Goal: Obtain resource: Download file/media

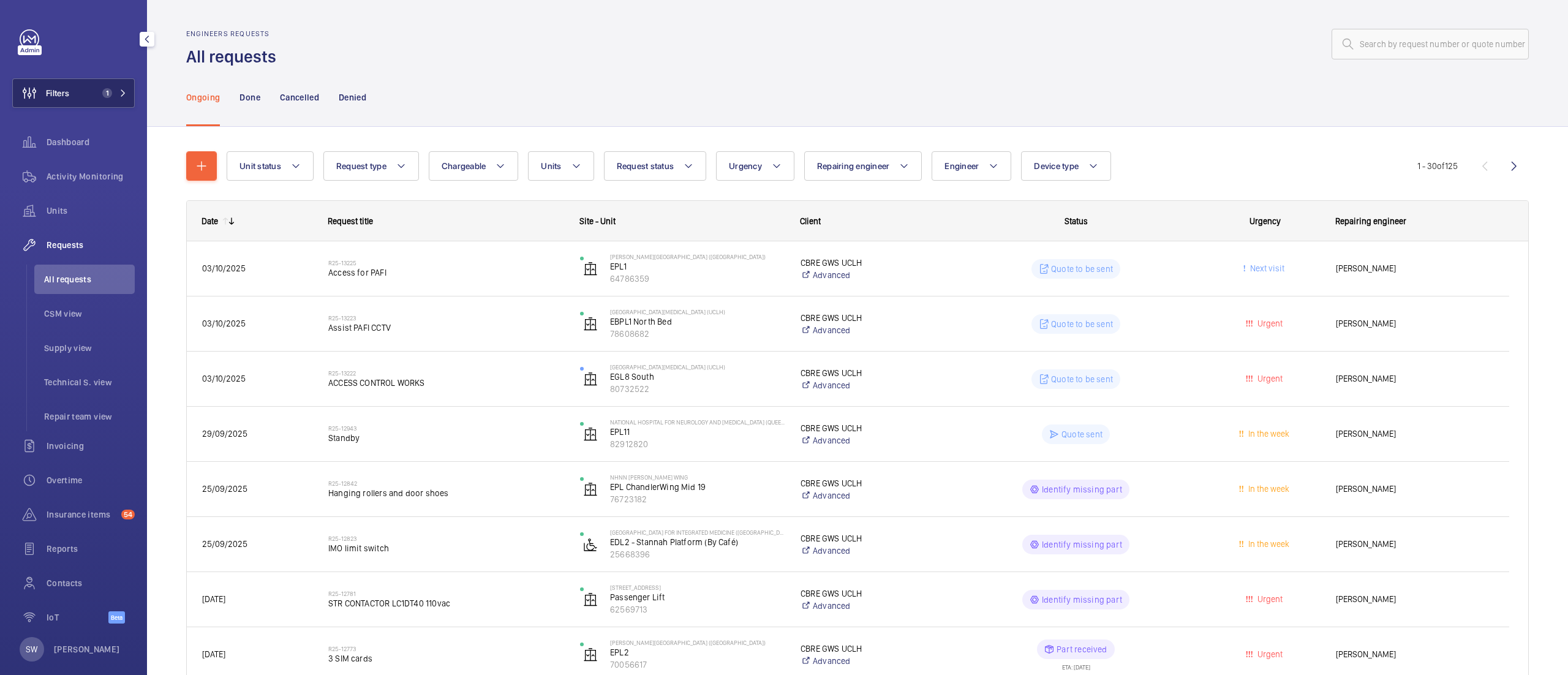
click at [90, 83] on button "Filters 1" at bounding box center [73, 93] width 123 height 30
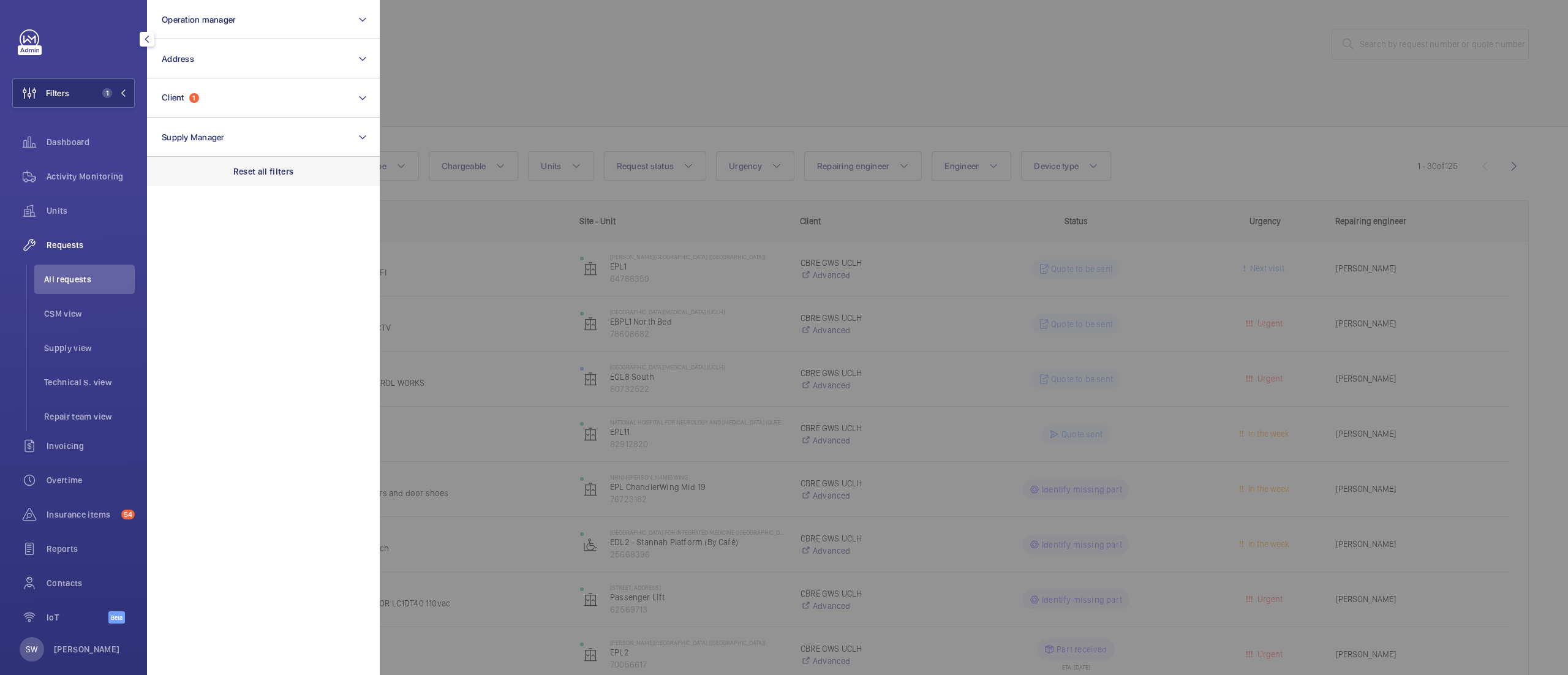
click at [265, 160] on div "Reset all filters" at bounding box center [263, 172] width 233 height 30
click at [208, 87] on button "Client" at bounding box center [263, 98] width 233 height 39
type input "cost"
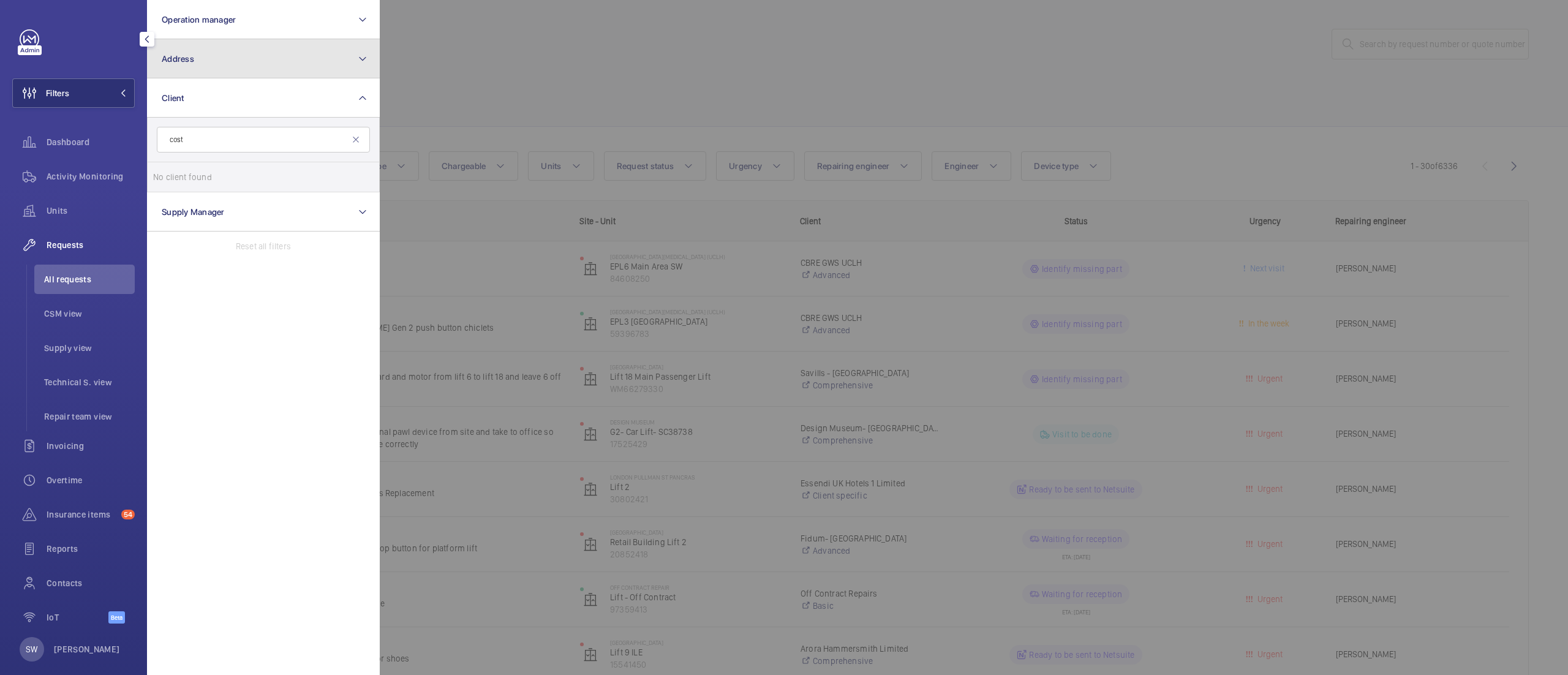
click at [238, 50] on button "Address" at bounding box center [263, 59] width 233 height 39
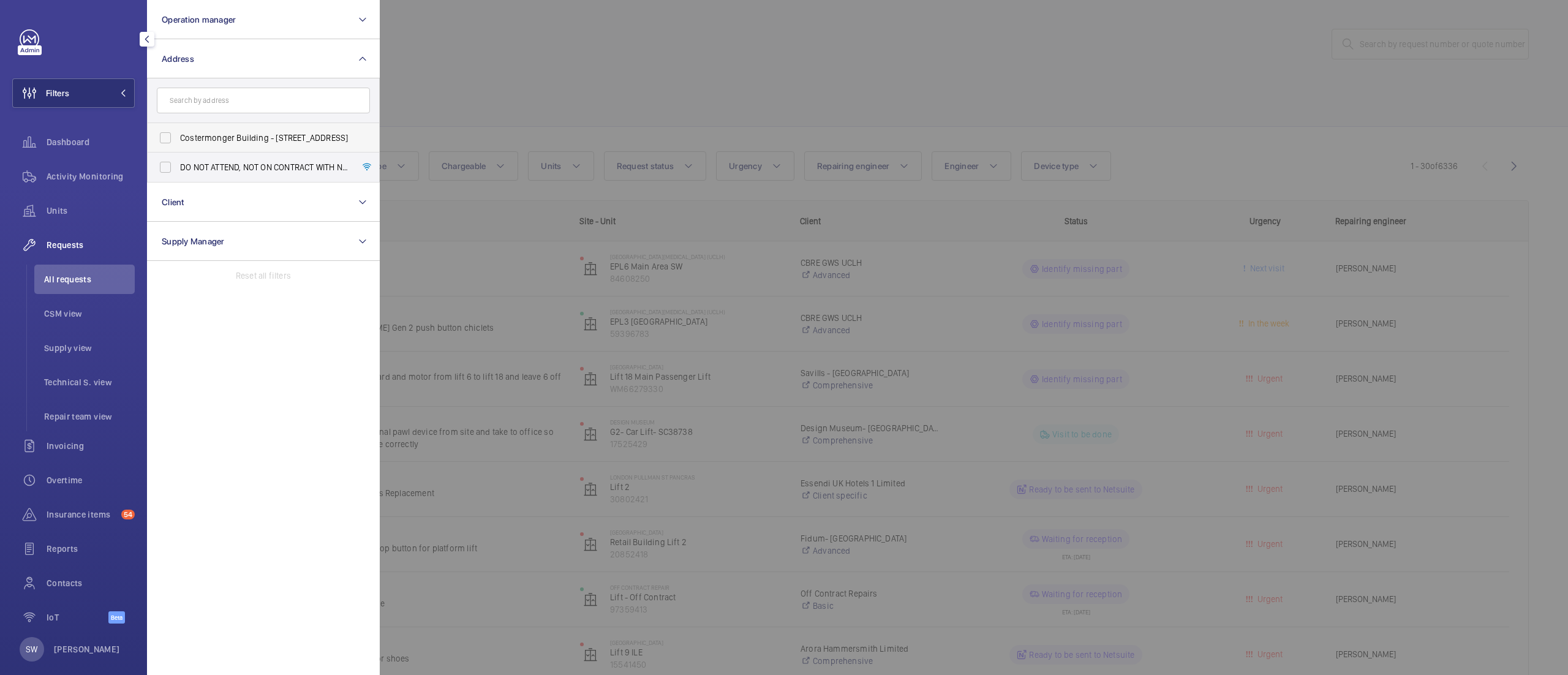
click at [226, 138] on span "Costermonger Building - [STREET_ADDRESS]" at bounding box center [265, 138] width 169 height 12
click at [177, 138] on input "Costermonger Building - [STREET_ADDRESS]" at bounding box center [165, 138] width 24 height 24
checkbox input "true"
click at [77, 516] on span "Insurance items" at bounding box center [81, 515] width 69 height 12
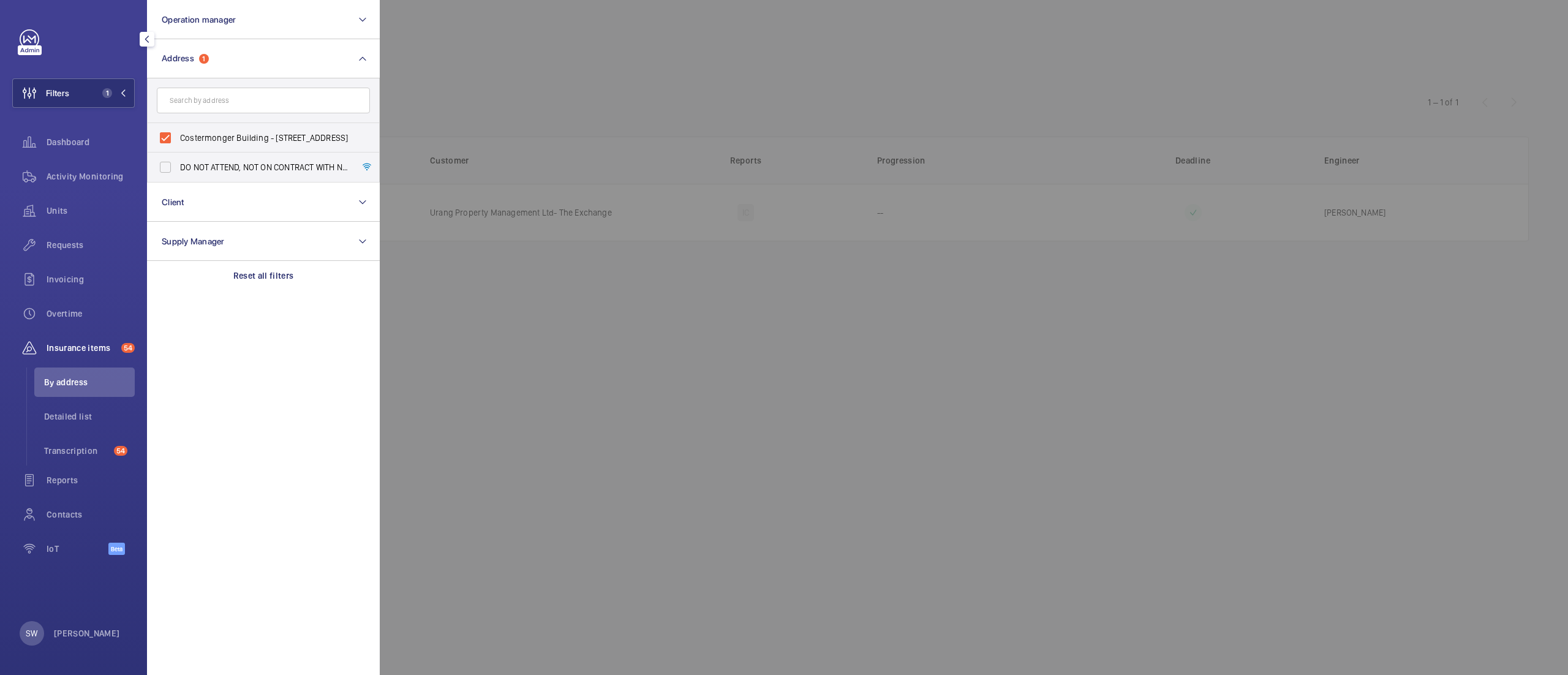
click at [925, 69] on div at bounding box center [1164, 338] width 1568 height 675
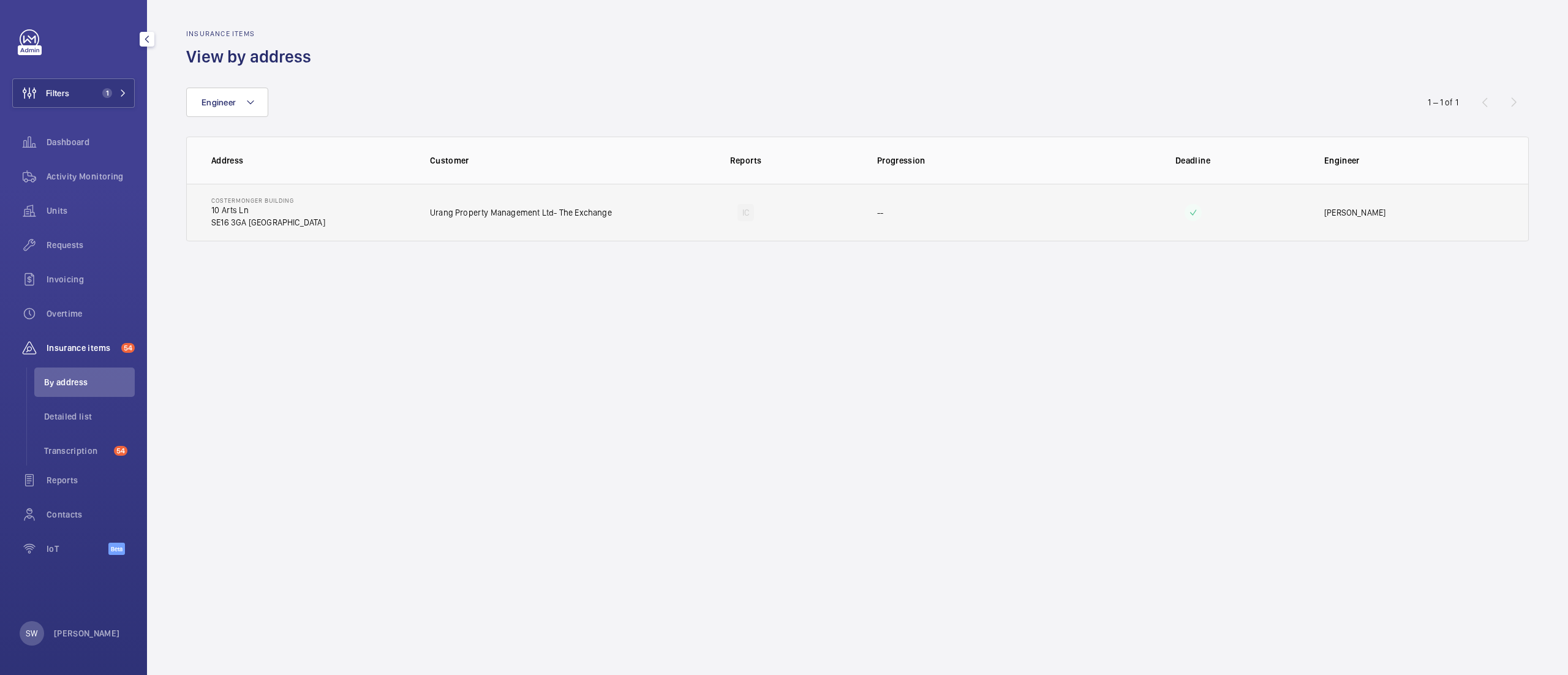
click at [405, 215] on td "Costermonger Building [STREET_ADDRESS]" at bounding box center [298, 212] width 223 height 58
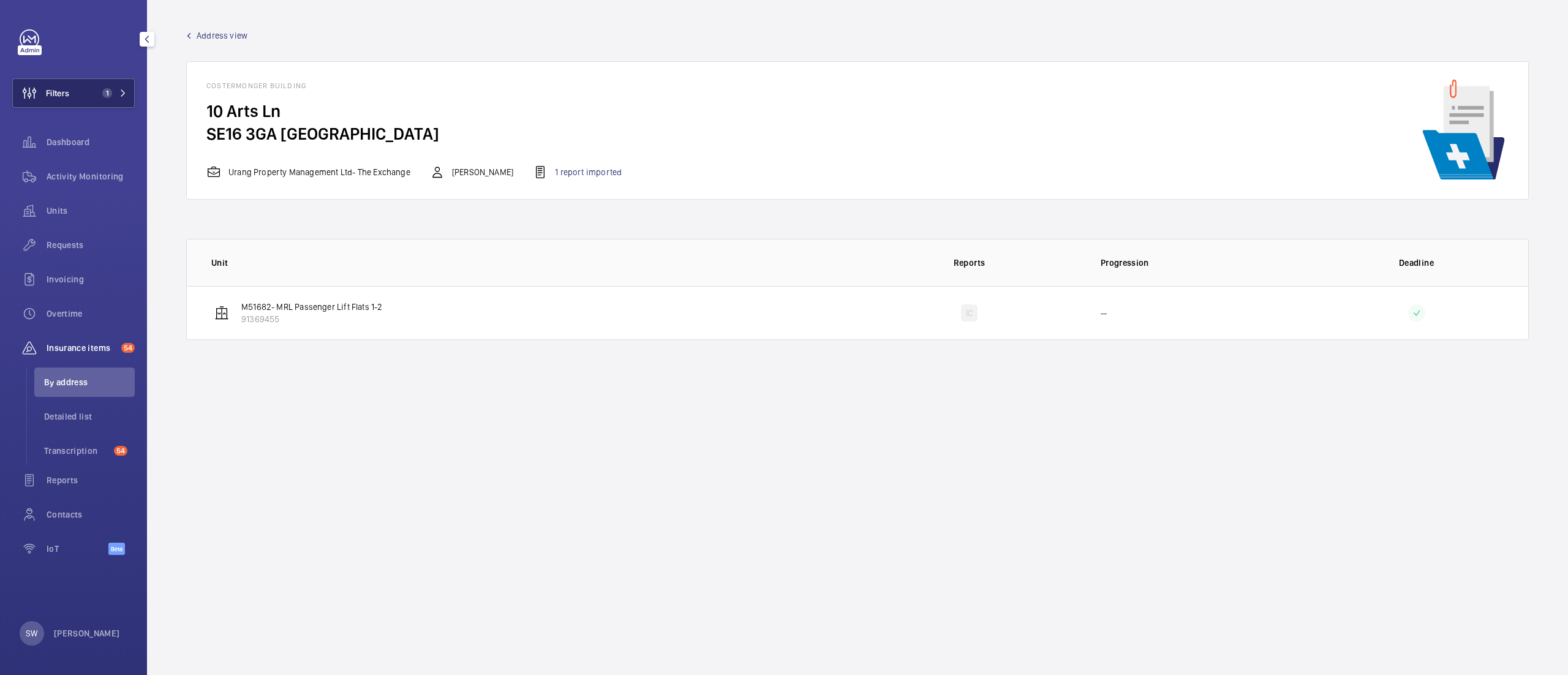
click at [59, 91] on span "Filters" at bounding box center [58, 93] width 23 height 12
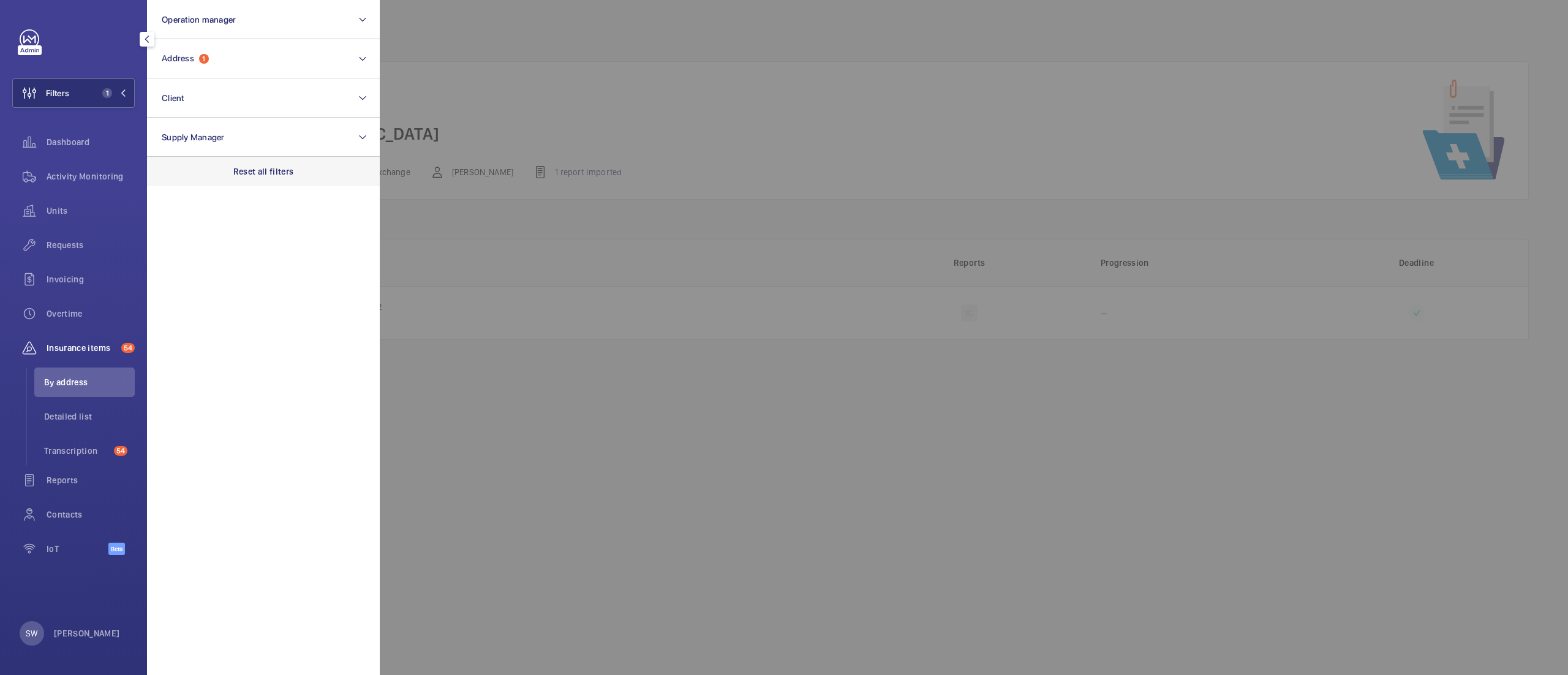
click at [312, 166] on div "Reset all filters" at bounding box center [263, 172] width 233 height 30
click at [204, 86] on button "Client" at bounding box center [263, 98] width 233 height 39
type input "crest"
click at [219, 176] on span "Crest a House (Luton) Limited" at bounding box center [265, 177] width 169 height 12
click at [177, 176] on input "Crest a House (Luton) Limited" at bounding box center [165, 177] width 24 height 24
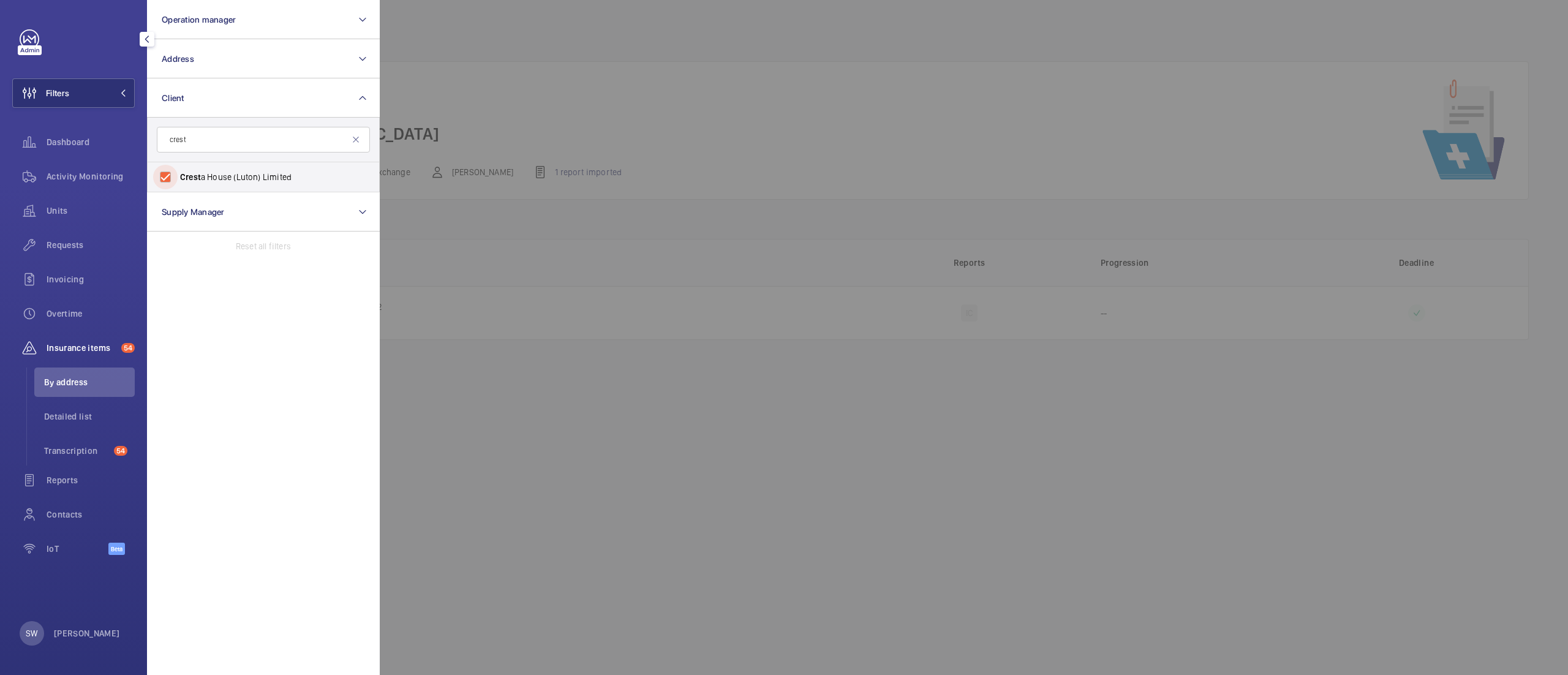
checkbox input "true"
click at [584, 125] on div at bounding box center [1164, 338] width 1568 height 675
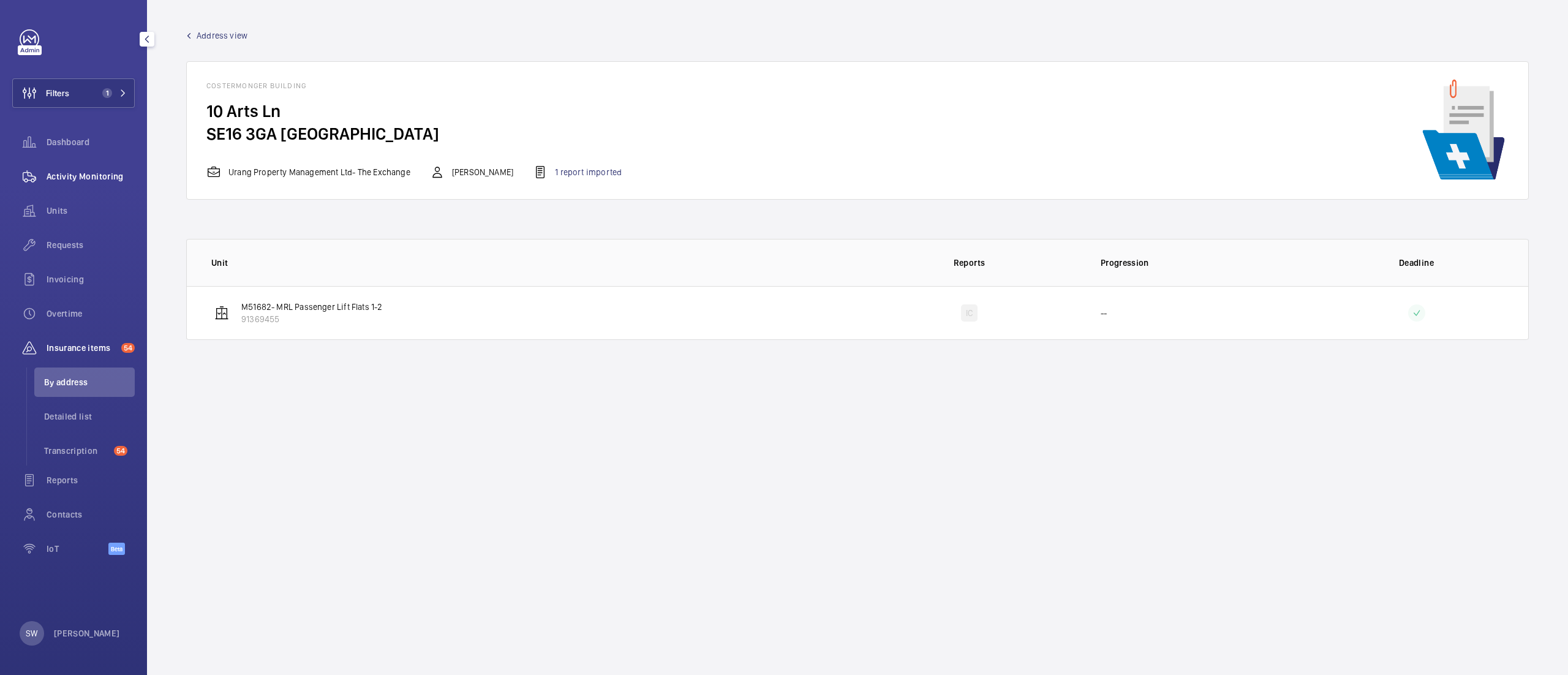
drag, startPoint x: 52, startPoint y: 168, endPoint x: 72, endPoint y: 169, distance: 20.0
click at [54, 168] on div "Activity Monitoring" at bounding box center [73, 177] width 123 height 30
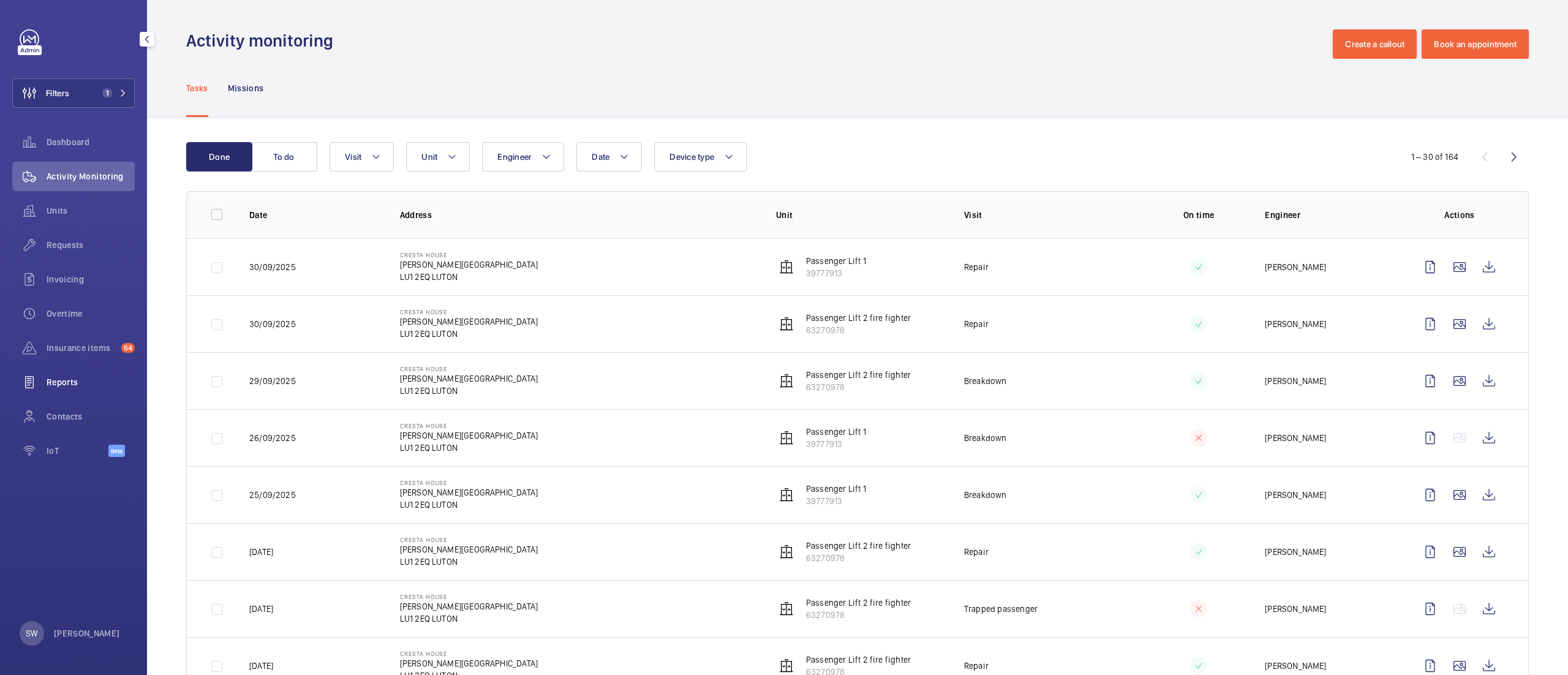
click at [87, 377] on span "Reports" at bounding box center [91, 383] width 88 height 12
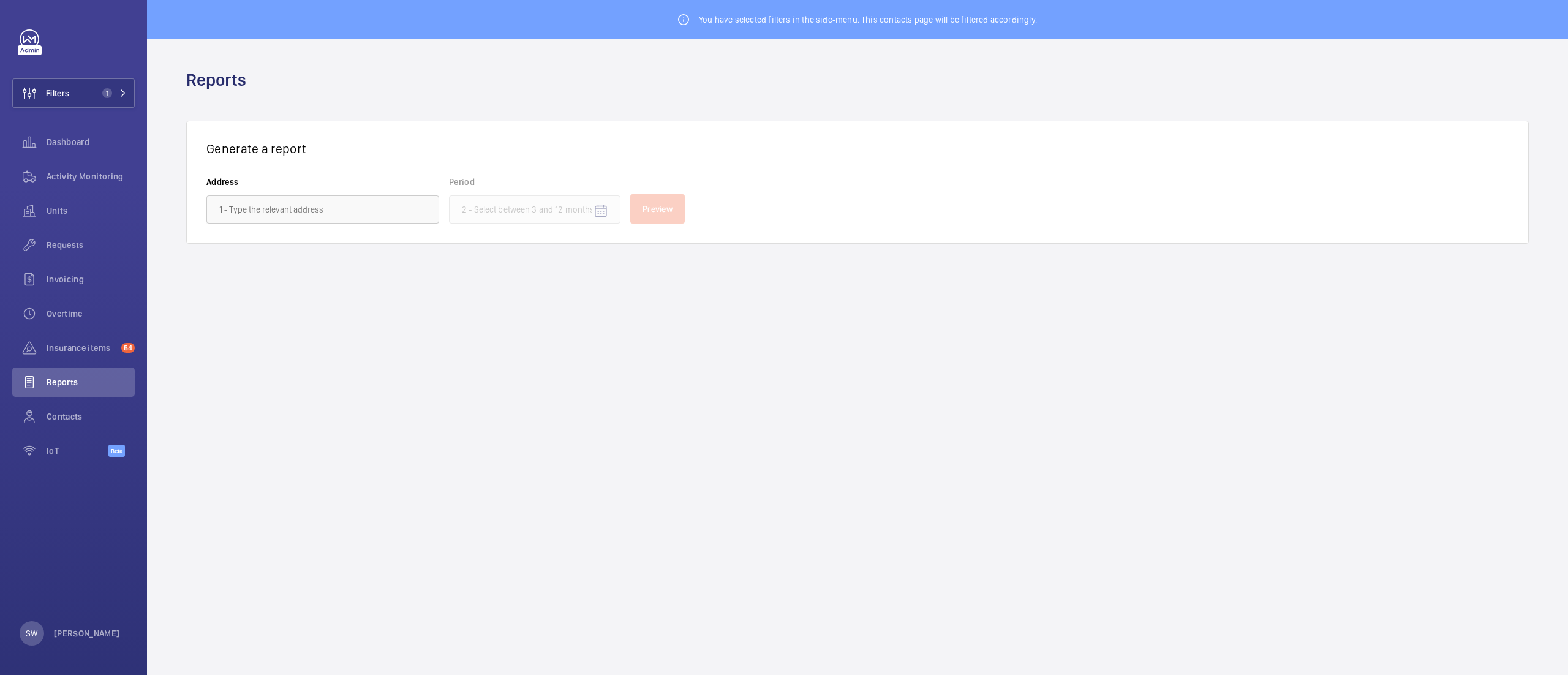
click at [312, 189] on wm-front-autocomplete-dropdown-select "Address" at bounding box center [323, 199] width 233 height 48
click at [319, 198] on input "text" at bounding box center [323, 209] width 233 height 28
click at [326, 247] on span "[GEOGRAPHIC_DATA][PERSON_NAME][STREET_ADDRESS]" at bounding box center [323, 246] width 207 height 12
type input "[GEOGRAPHIC_DATA][PERSON_NAME][STREET_ADDRESS]"
click at [517, 209] on input at bounding box center [535, 209] width 172 height 28
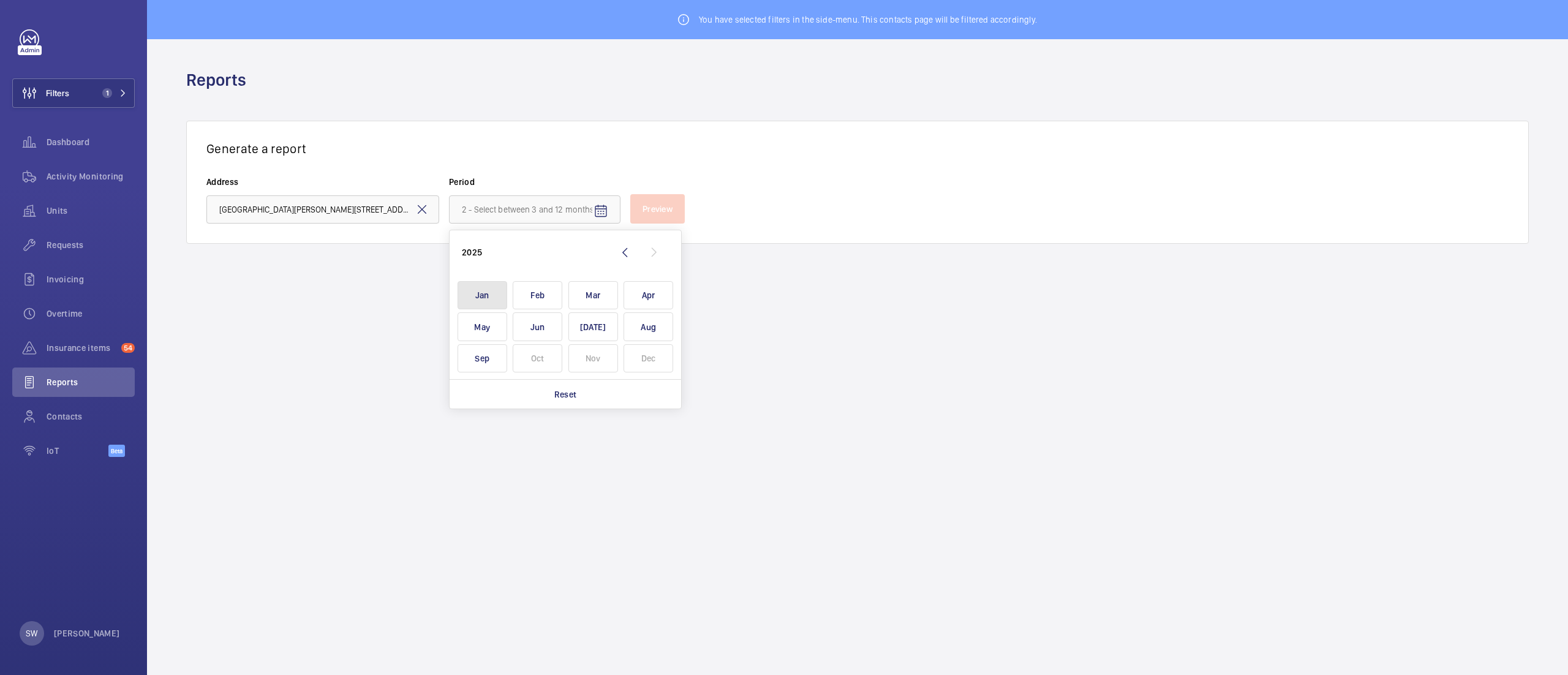
click at [496, 294] on span "Jan" at bounding box center [483, 295] width 50 height 29
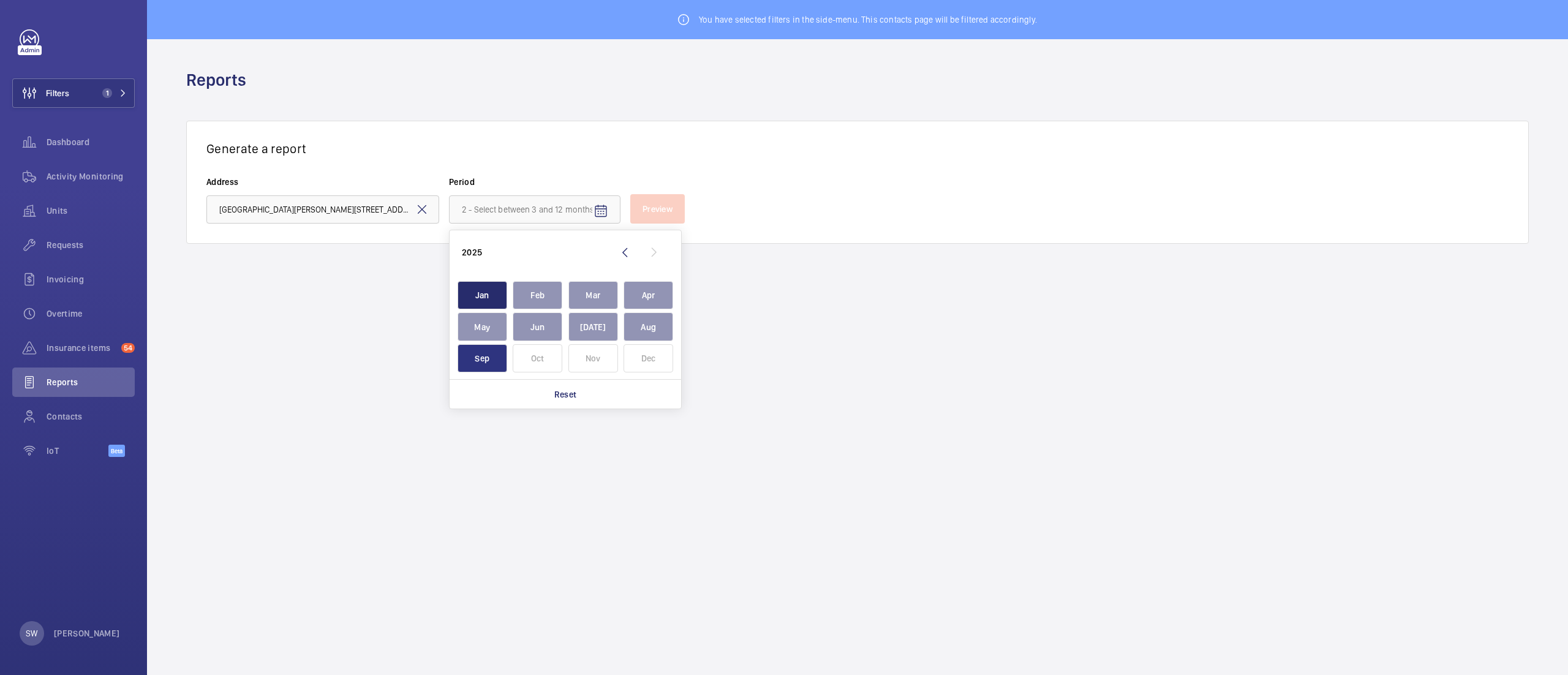
click at [501, 355] on span "Sep" at bounding box center [483, 359] width 50 height 29
type input "[DATE] - [DATE]"
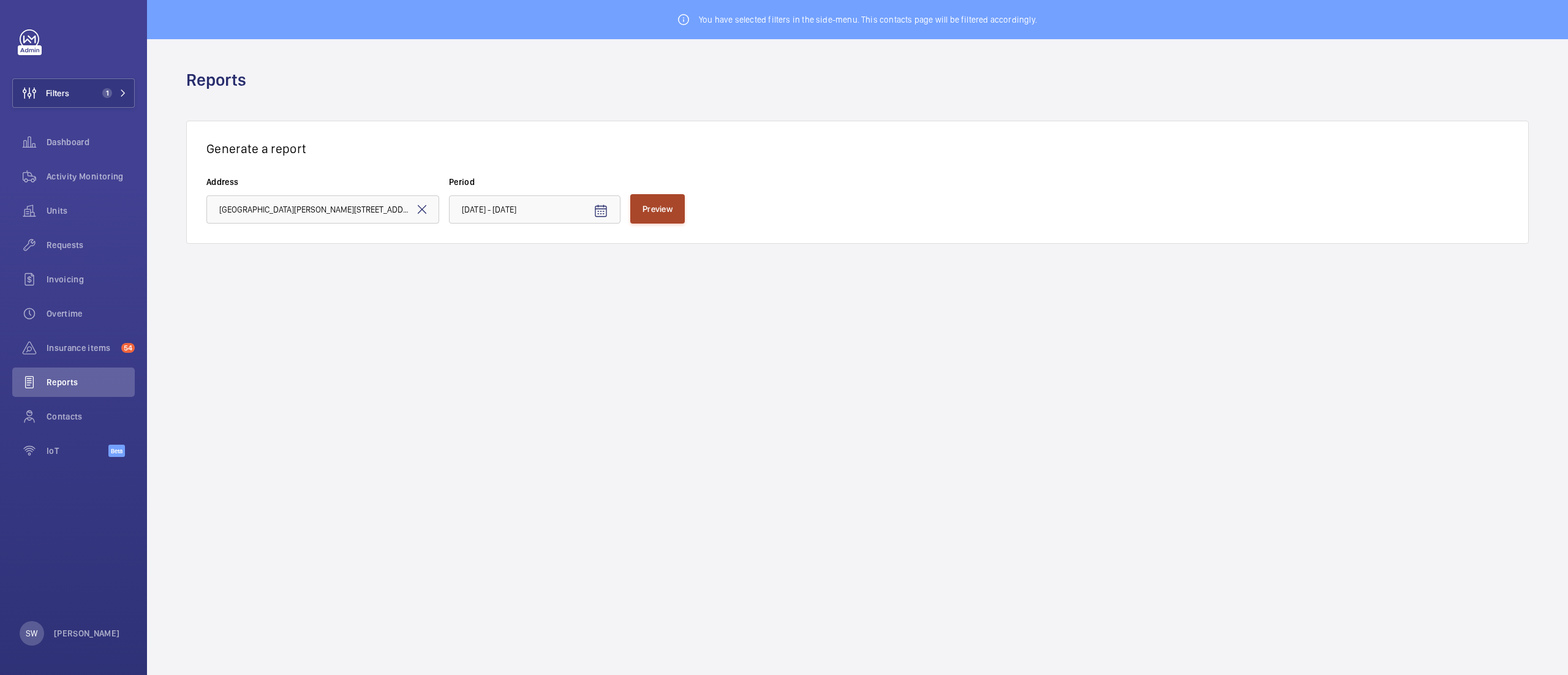
click at [657, 204] on span "Preview" at bounding box center [657, 209] width 30 height 10
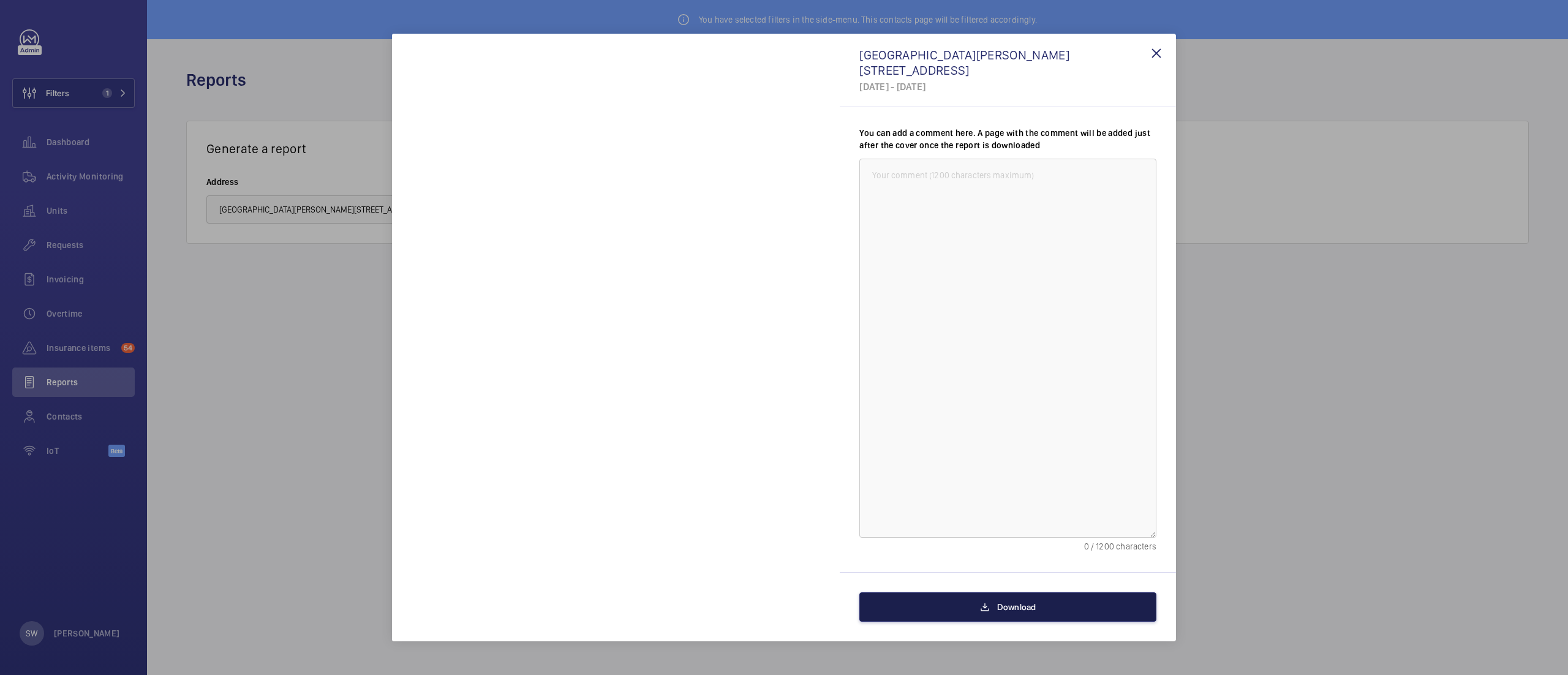
click at [1007, 593] on button "Download" at bounding box center [1007, 607] width 297 height 30
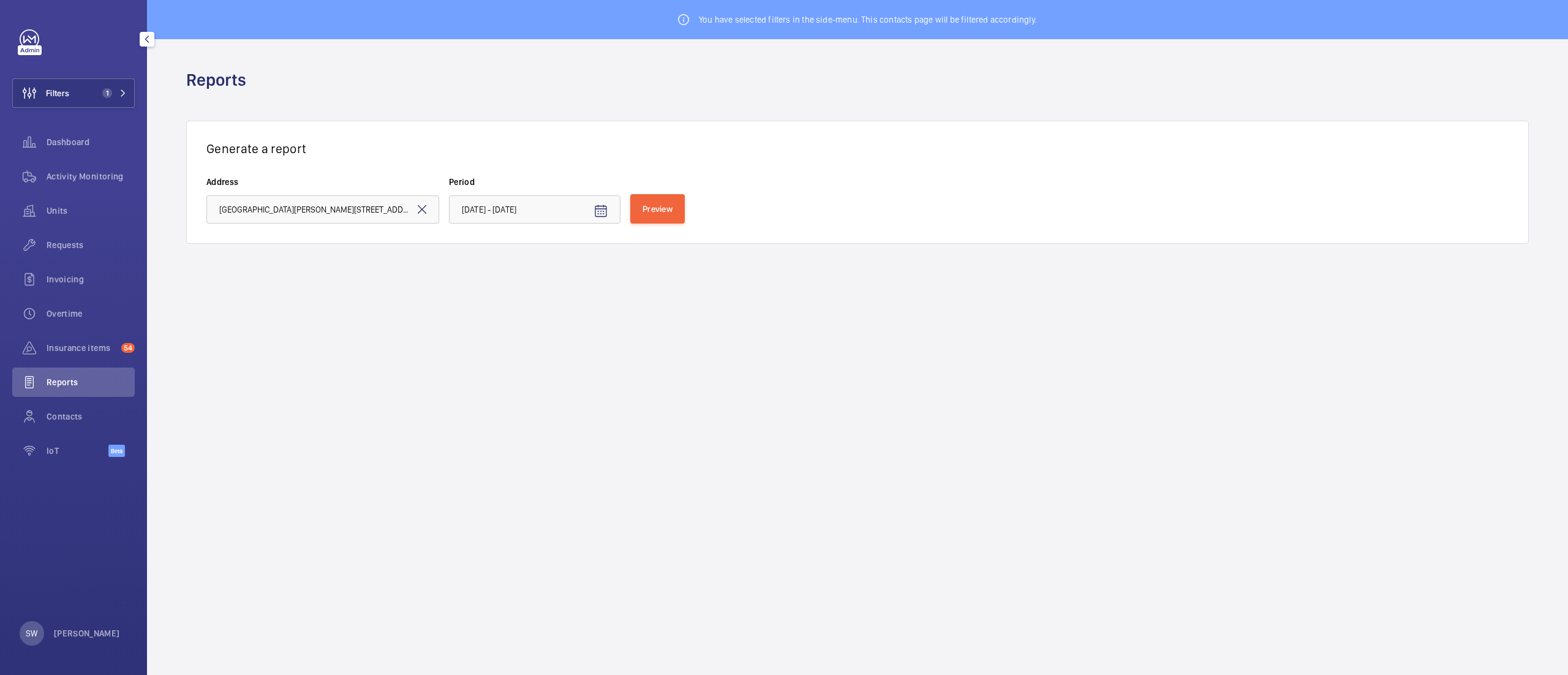
click at [93, 100] on button "Filters 1" at bounding box center [73, 93] width 123 height 30
click at [80, 92] on button "Filters 1" at bounding box center [73, 93] width 123 height 30
click at [287, 155] on h3 "Generate a report" at bounding box center [857, 148] width 1303 height 16
click at [280, 173] on div "Generate a report Address [GEOGRAPHIC_DATA][PERSON_NAME] Period [DATE] - [DATE]…" at bounding box center [857, 183] width 1342 height 123
click at [79, 95] on button "Filters 1" at bounding box center [73, 93] width 123 height 30
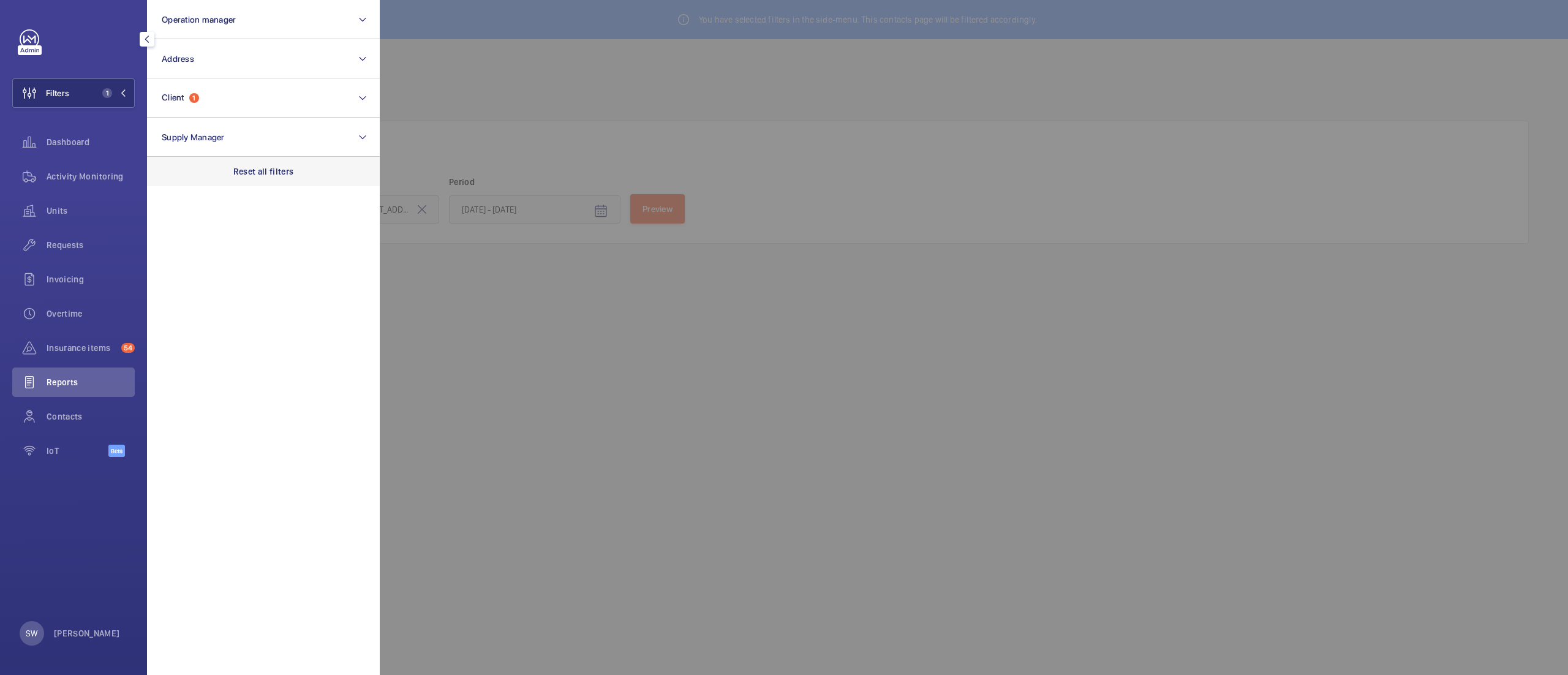
click at [295, 177] on div "Reset all filters" at bounding box center [263, 172] width 233 height 30
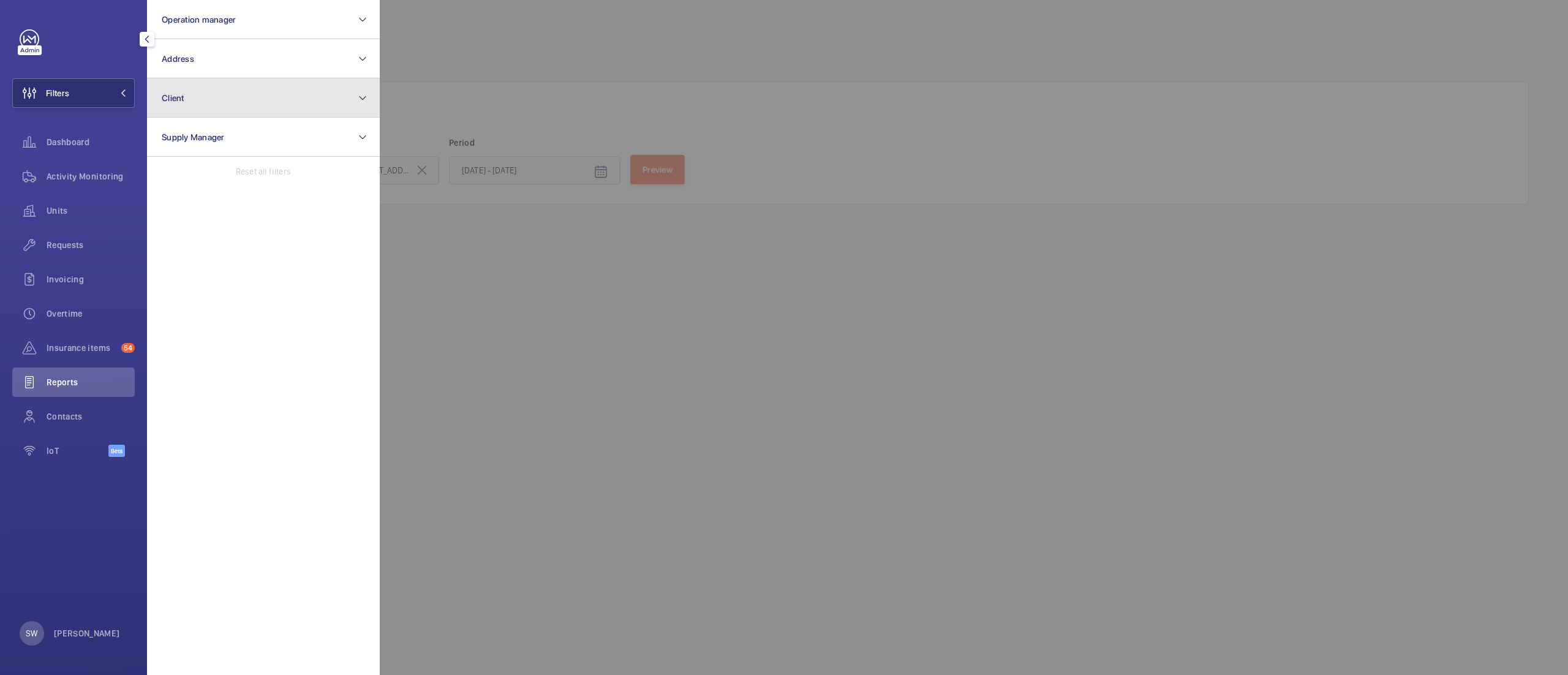
click at [219, 88] on button "Client" at bounding box center [263, 98] width 233 height 39
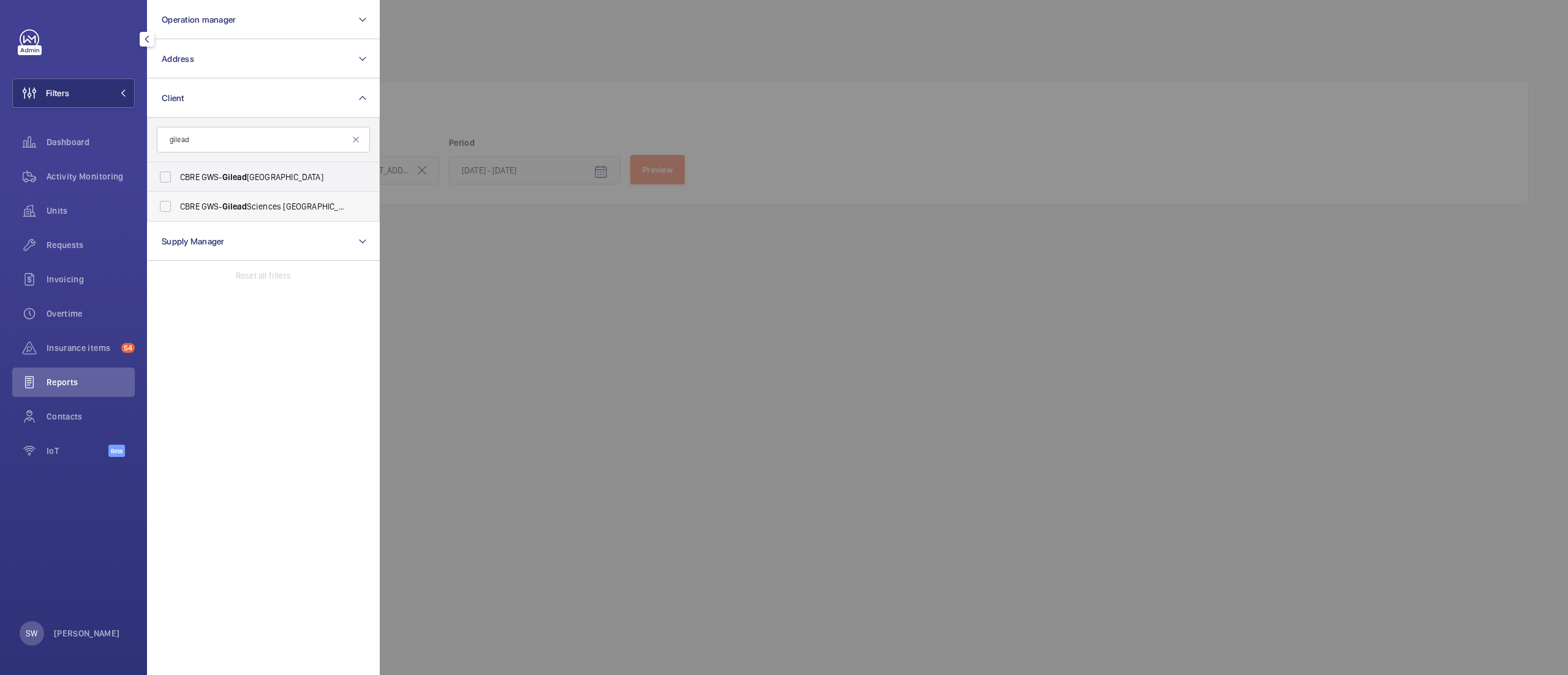
type input "gilead"
click at [224, 207] on span "Gilead" at bounding box center [234, 206] width 24 height 10
click at [177, 207] on input "CBRE GWS- Gilead Sciences Uxbridge" at bounding box center [165, 206] width 24 height 24
checkbox input "true"
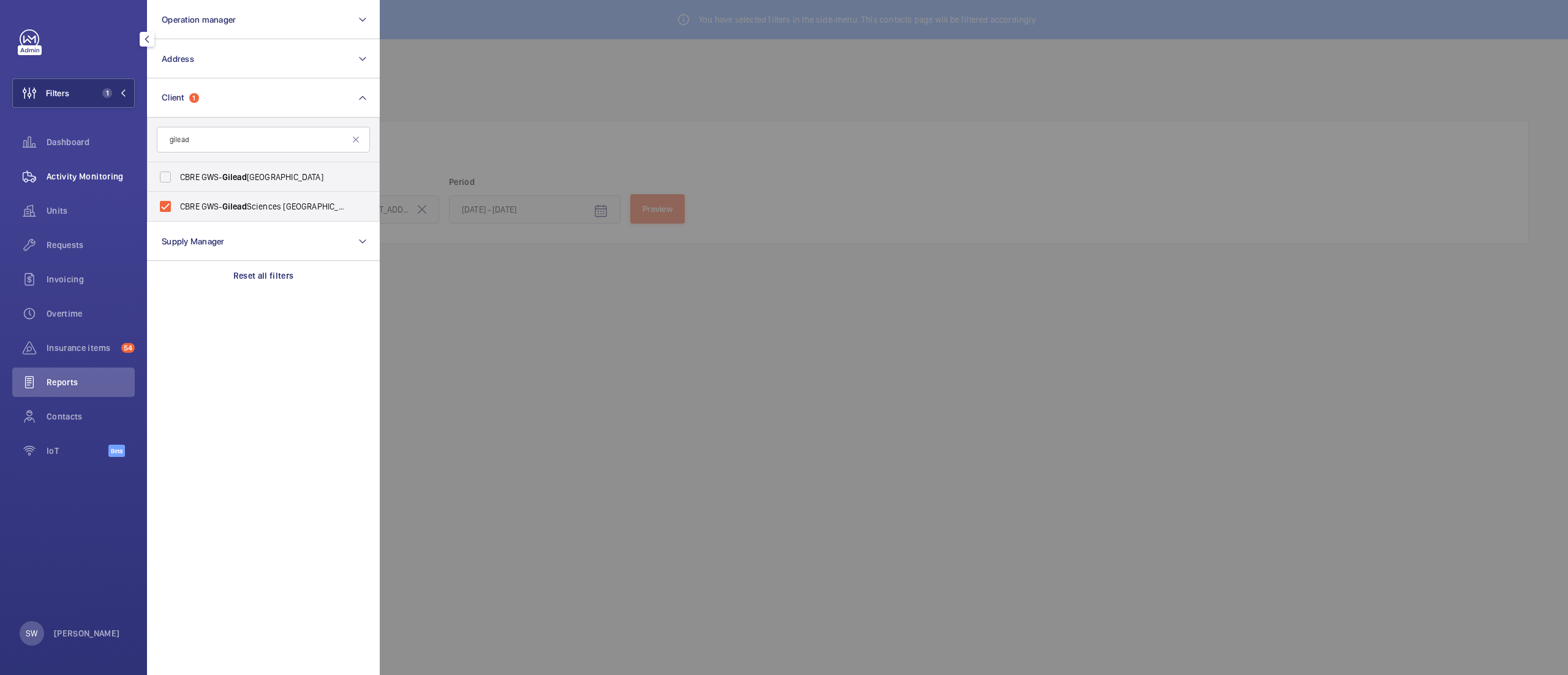
click at [123, 184] on div "Activity Monitoring" at bounding box center [73, 177] width 123 height 30
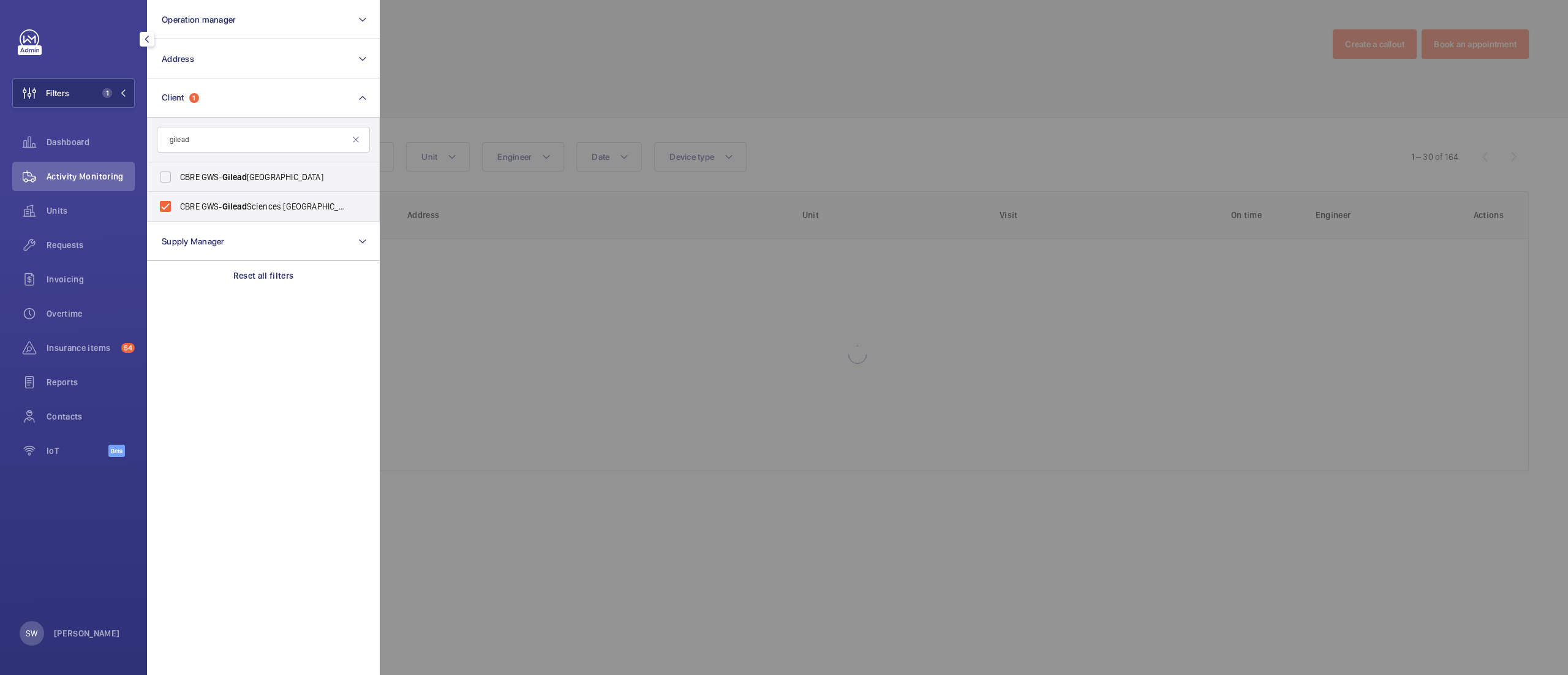
click at [924, 132] on div at bounding box center [1164, 338] width 1568 height 675
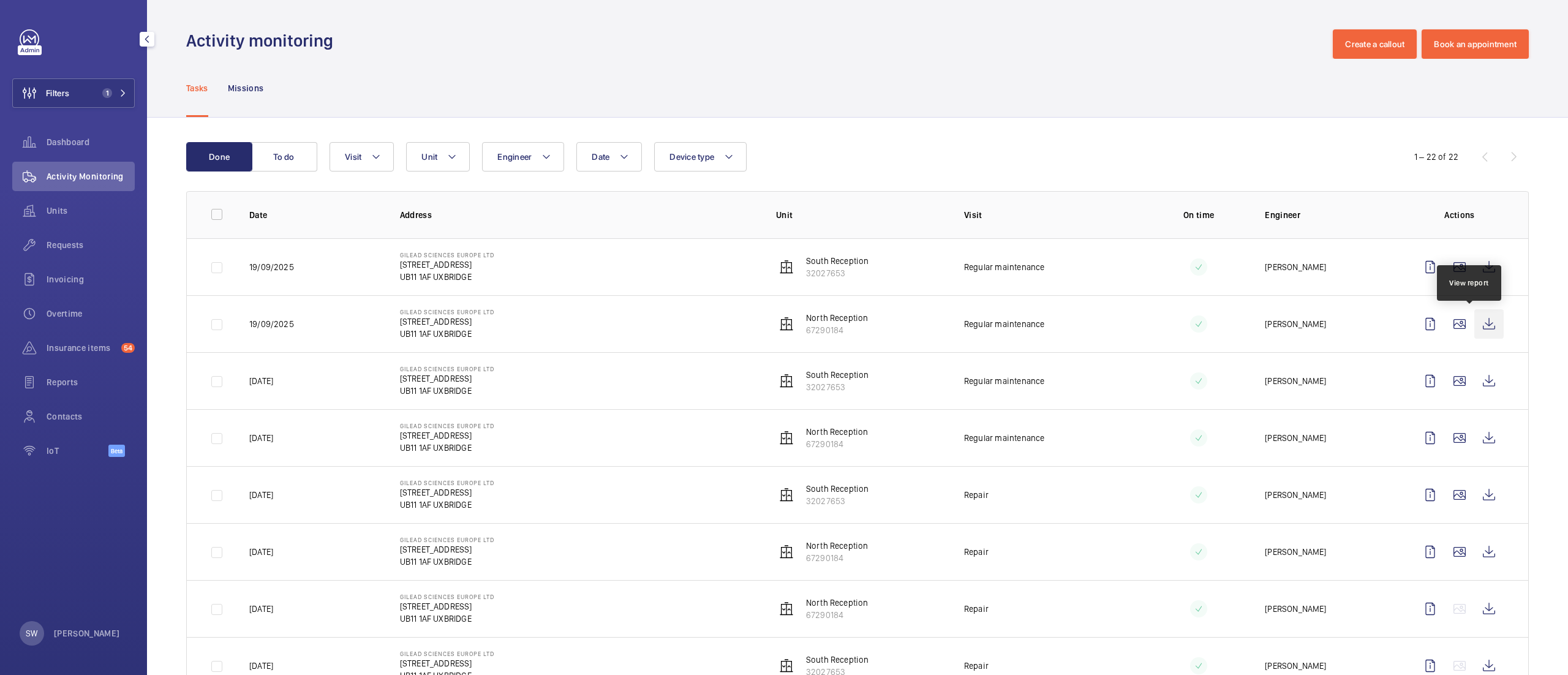
click at [1474, 331] on wm-front-icon-button at bounding box center [1489, 324] width 30 height 30
click at [1480, 266] on wm-front-icon-button at bounding box center [1489, 267] width 30 height 30
